Goal: Obtain resource: Obtain resource

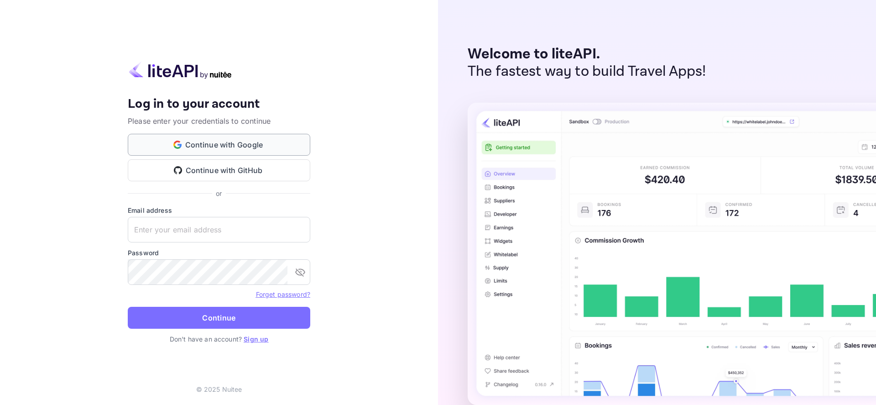
click at [223, 146] on button "Continue with Google" at bounding box center [219, 145] width 183 height 22
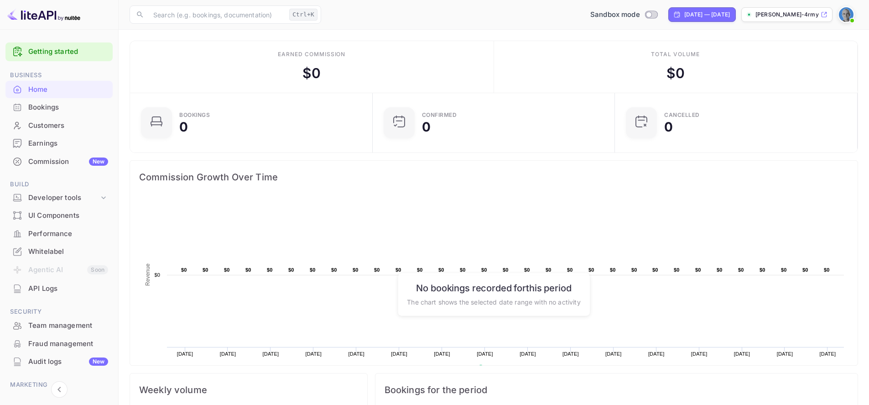
click at [52, 188] on span "Build" at bounding box center [58, 184] width 107 height 10
click at [53, 193] on div "Developer tools" at bounding box center [63, 198] width 71 height 10
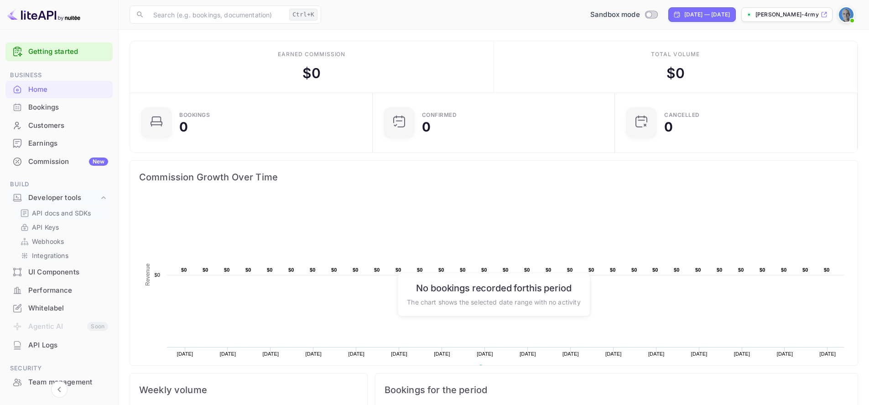
click at [57, 213] on p "API docs and SDKs" at bounding box center [61, 213] width 59 height 10
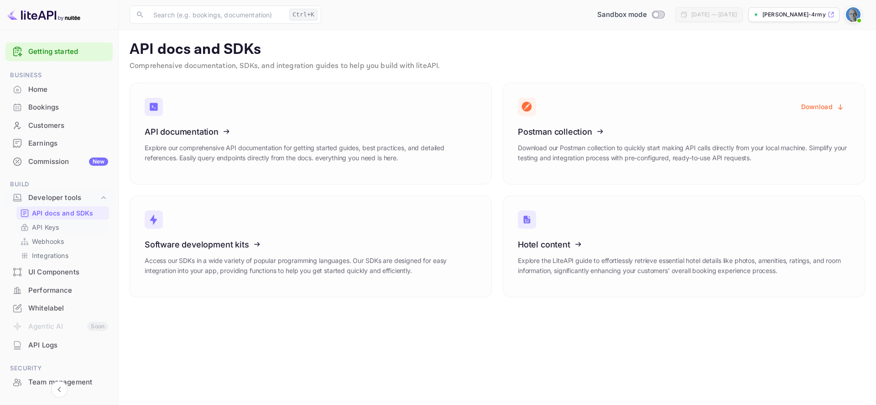
click at [57, 232] on p "API Keys" at bounding box center [45, 227] width 27 height 10
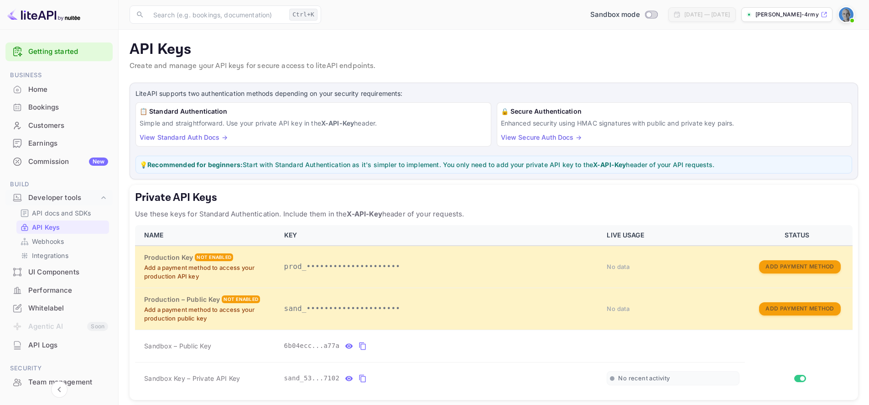
drag, startPoint x: 581, startPoint y: 163, endPoint x: 126, endPoint y: 47, distance: 469.8
click at [126, 47] on main "API Keys Create and manage your API keys for secure access to liteAPI endpoints…" at bounding box center [494, 289] width 751 height 518
click at [180, 54] on p "API Keys" at bounding box center [494, 50] width 729 height 18
click at [135, 50] on p "API Keys" at bounding box center [494, 50] width 729 height 18
click at [131, 48] on p "API Keys" at bounding box center [494, 50] width 729 height 18
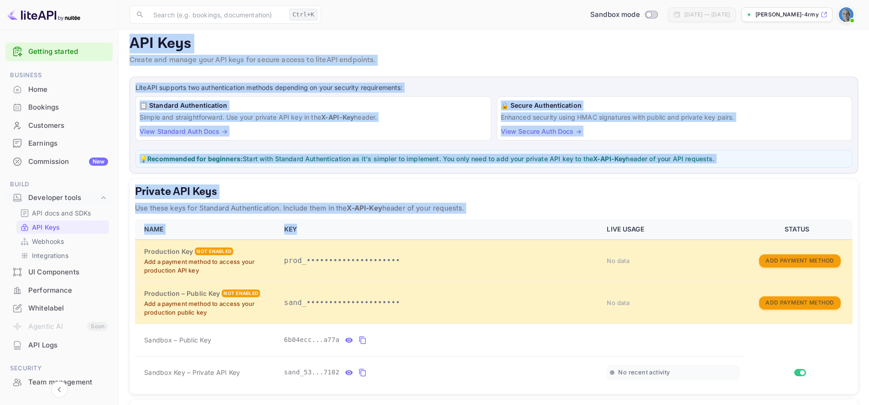
scroll to position [143, 0]
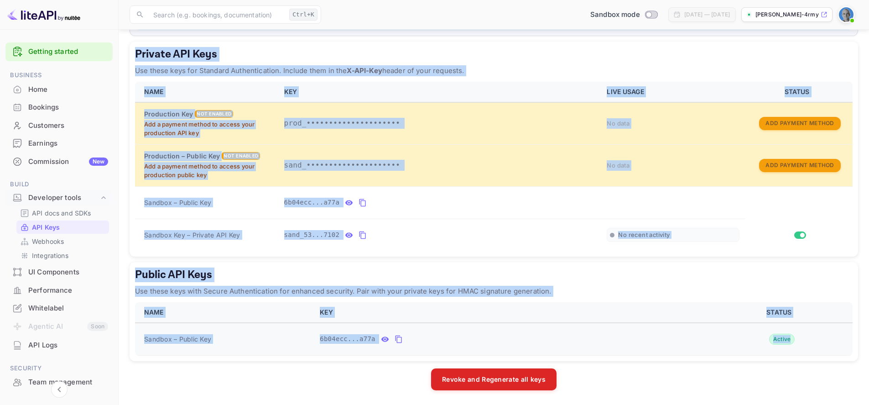
drag, startPoint x: 132, startPoint y: 47, endPoint x: 832, endPoint y: 353, distance: 763.7
click at [832, 353] on main "API Keys Create and manage your API keys for secure access to liteAPI endpoints…" at bounding box center [494, 145] width 751 height 518
copy main "LOR Ipsu Dolors ame consec adip ELI sedd eiu tempor incidi ut laboREE doloremag…"
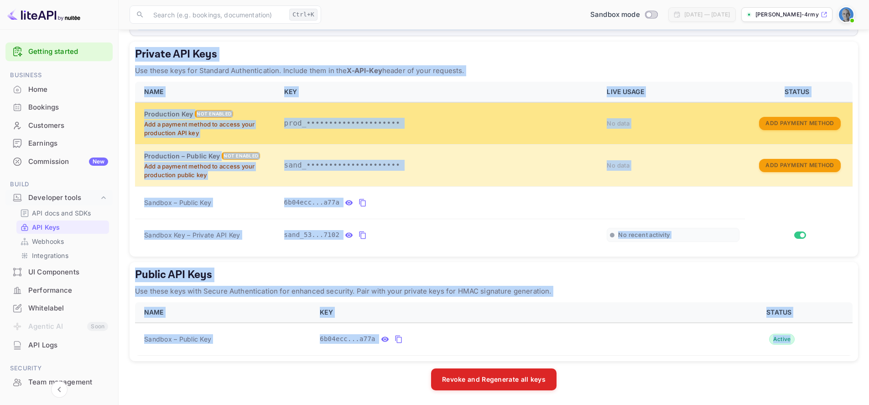
click at [436, 121] on p "prod_•••••••••••••••••••••" at bounding box center [440, 123] width 312 height 11
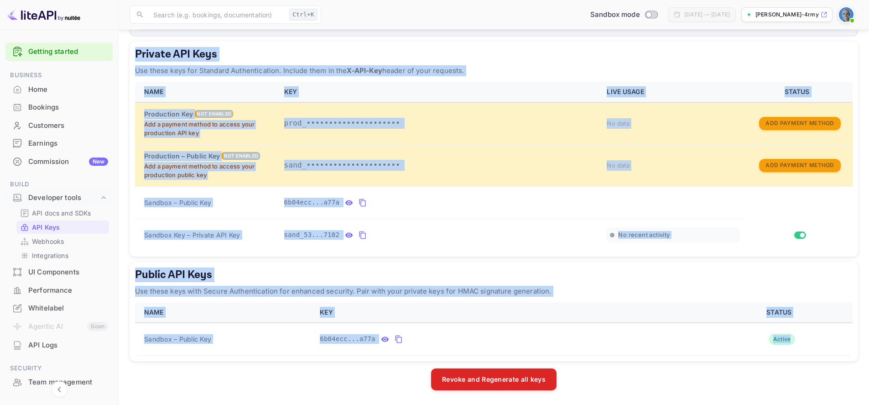
click at [436, 96] on th "KEY" at bounding box center [440, 92] width 323 height 21
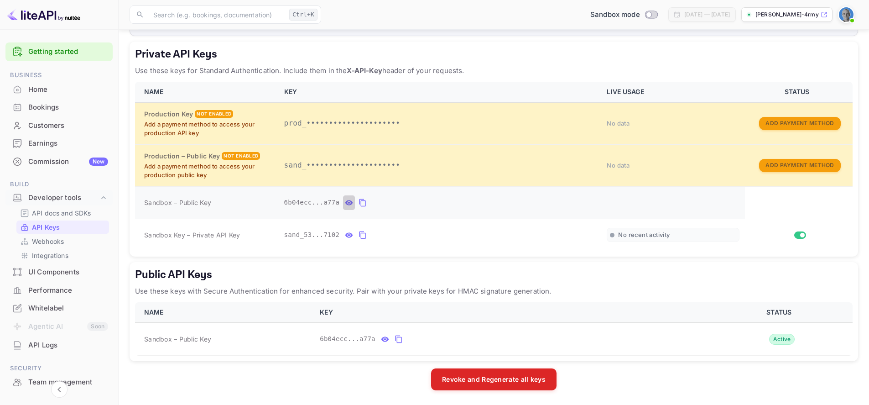
click at [350, 203] on icon "private api keys table" at bounding box center [349, 202] width 8 height 11
click at [351, 235] on icon "private api keys table" at bounding box center [349, 234] width 8 height 5
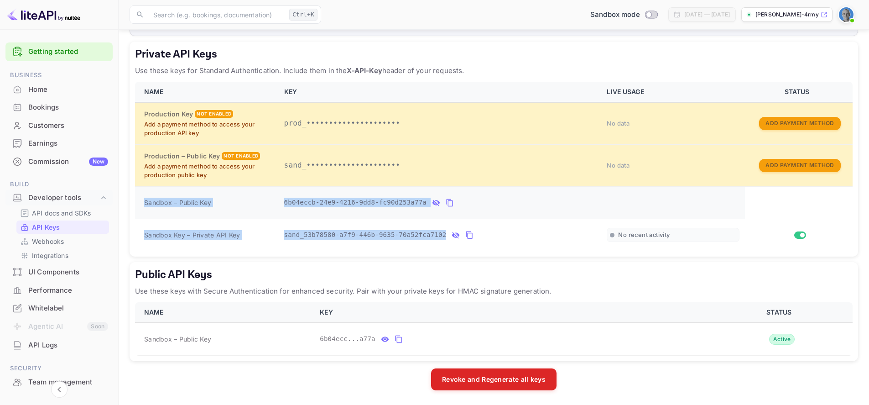
drag, startPoint x: 527, startPoint y: 238, endPoint x: 149, endPoint y: 196, distance: 381.0
click at [149, 196] on tbody "Production Key Not enabled Add a payment method to access your production API k…" at bounding box center [494, 176] width 718 height 149
copy tbody "Sandbox – Public Key 6b04eccb-24e9-4216-9dd8-fc90d253a77a Sandbox Key – Private…"
click at [58, 198] on div "Developer tools" at bounding box center [63, 198] width 71 height 10
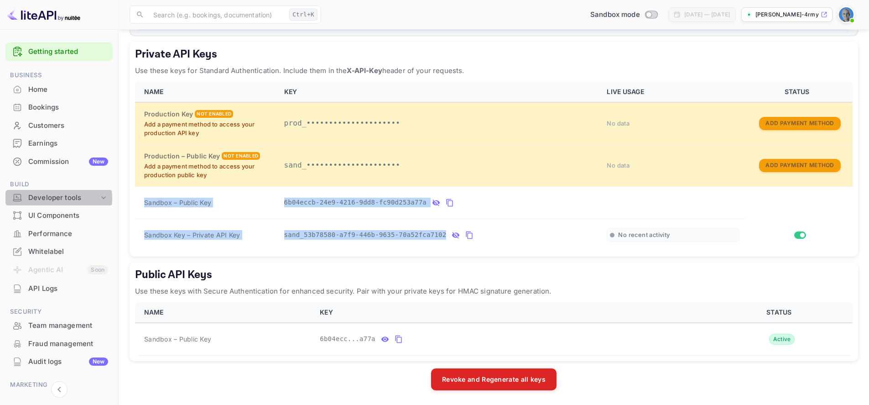
click at [58, 198] on div "Developer tools" at bounding box center [63, 198] width 71 height 10
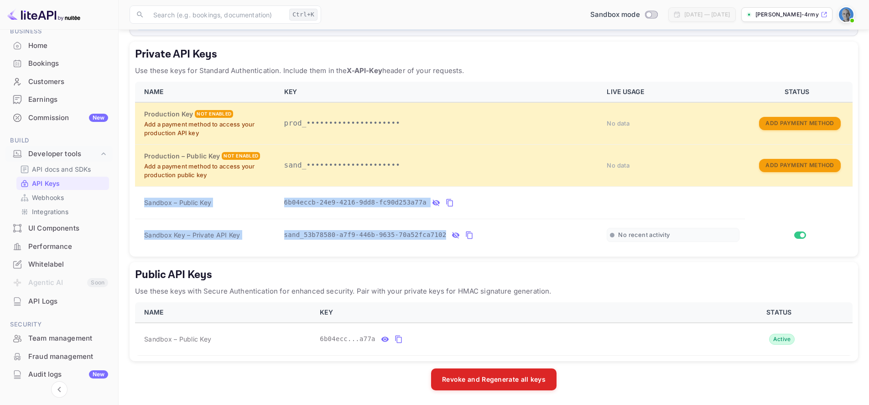
scroll to position [0, 0]
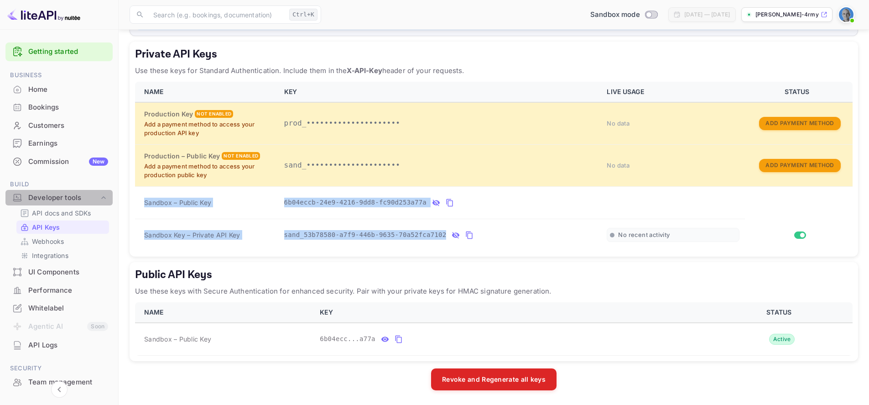
click at [60, 197] on div "Developer tools" at bounding box center [63, 198] width 71 height 10
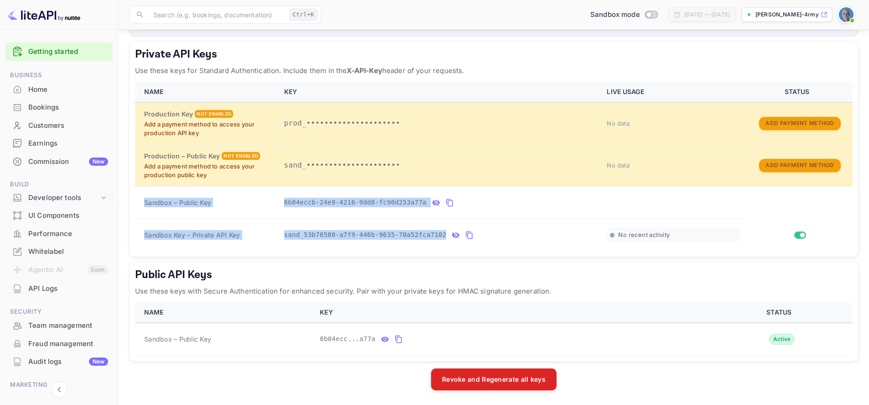
click at [60, 197] on div "Developer tools" at bounding box center [63, 198] width 71 height 10
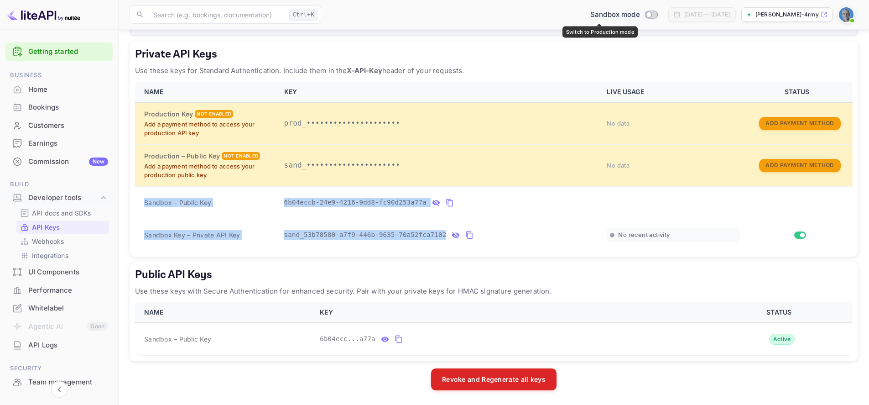
click at [640, 15] on input "Switch to Production mode" at bounding box center [649, 14] width 18 height 6
checkbox input "false"
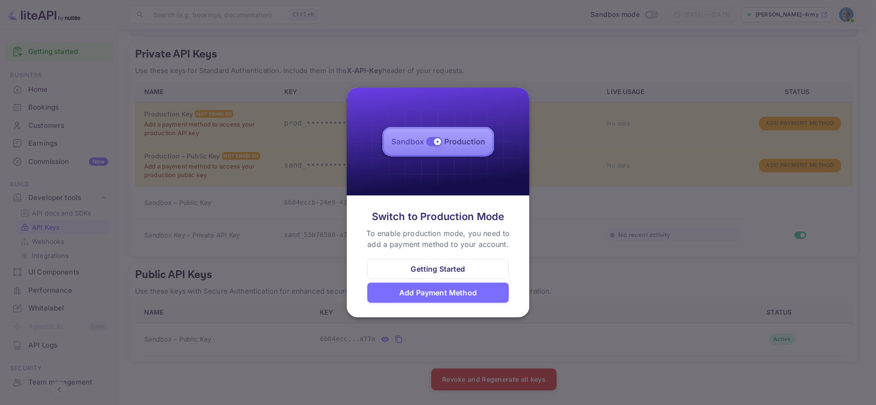
click at [584, 68] on div at bounding box center [438, 202] width 876 height 405
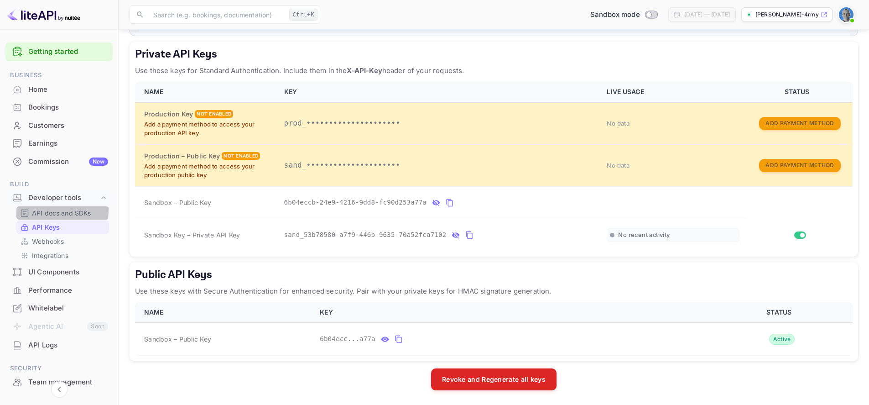
click at [31, 209] on link "API docs and SDKs" at bounding box center [62, 213] width 85 height 10
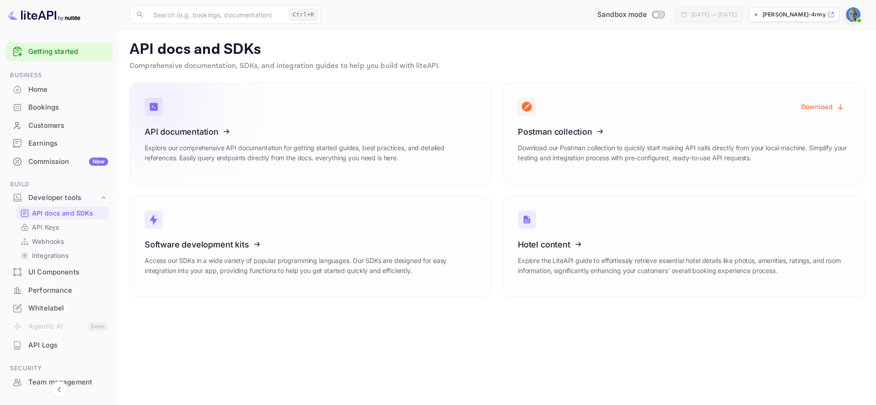
click at [177, 123] on icon at bounding box center [201, 130] width 142 height 94
